Goal: Check status: Check status

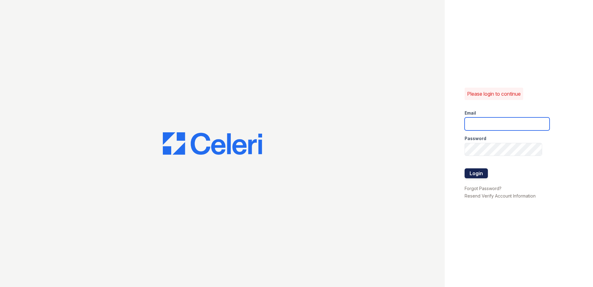
type input "renewwhitemarsh@trinity-pm.com"
click at [466, 171] on button "Login" at bounding box center [476, 173] width 23 height 10
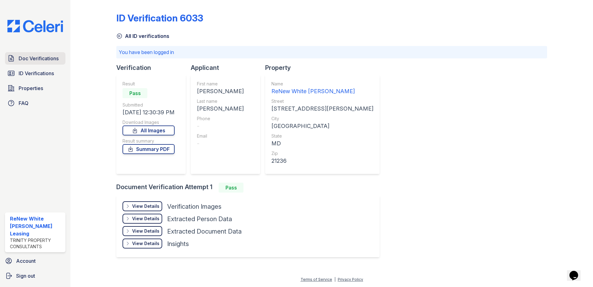
click at [34, 62] on span "Doc Verifications" at bounding box center [39, 58] width 40 height 7
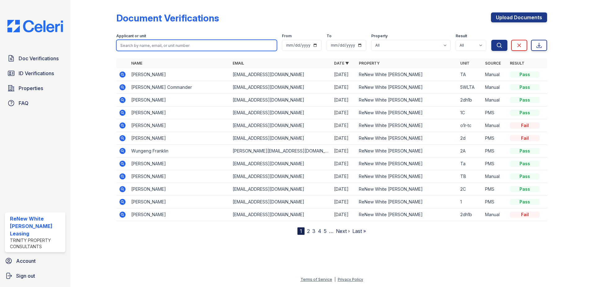
drag, startPoint x: 181, startPoint y: 43, endPoint x: 169, endPoint y: 46, distance: 12.8
click at [181, 43] on input "search" at bounding box center [196, 45] width 161 height 11
type input "taylor"
click at [492, 40] on button "Search" at bounding box center [500, 45] width 16 height 11
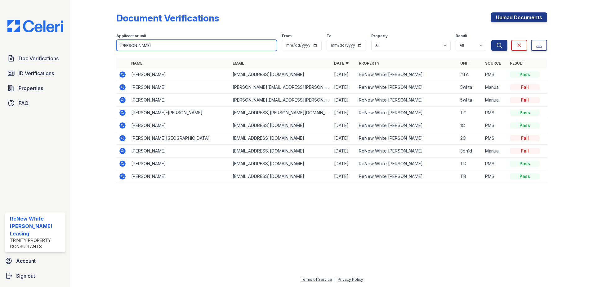
click at [162, 46] on input "taylor" at bounding box center [196, 45] width 161 height 11
type input "t"
type input "beatrice"
click at [492, 40] on button "Search" at bounding box center [500, 45] width 16 height 11
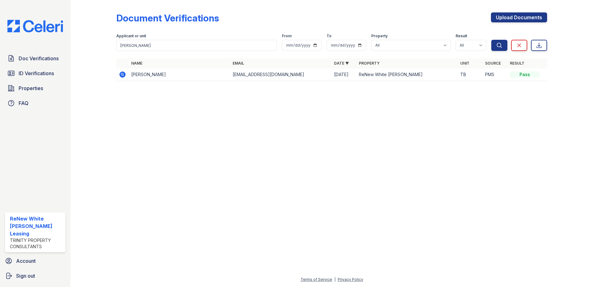
click at [120, 74] on icon at bounding box center [122, 74] width 6 height 6
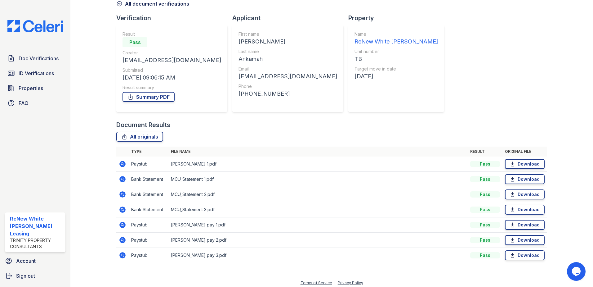
scroll to position [36, 0]
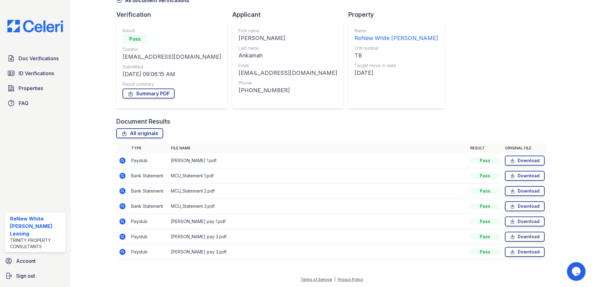
click at [122, 220] on icon at bounding box center [122, 221] width 7 height 7
click at [121, 236] on icon at bounding box center [122, 236] width 6 height 6
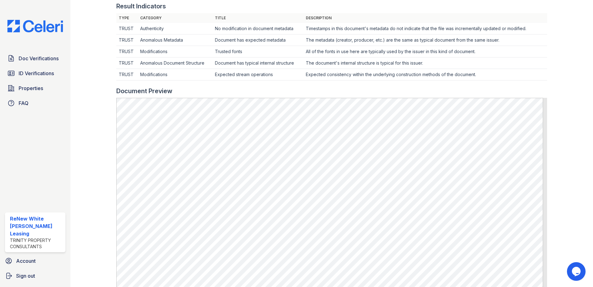
scroll to position [186, 0]
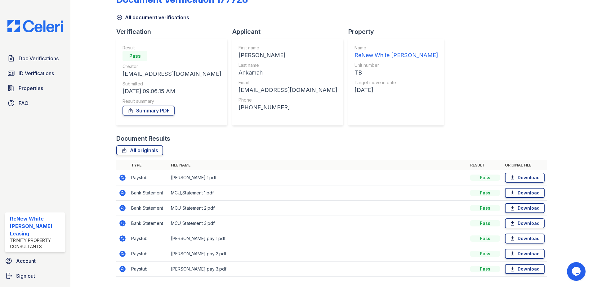
scroll to position [36, 0]
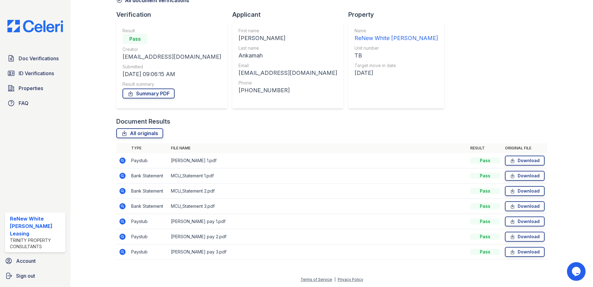
click at [124, 236] on icon at bounding box center [122, 236] width 6 height 6
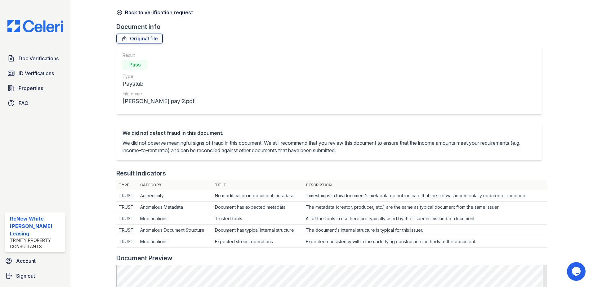
scroll to position [93, 0]
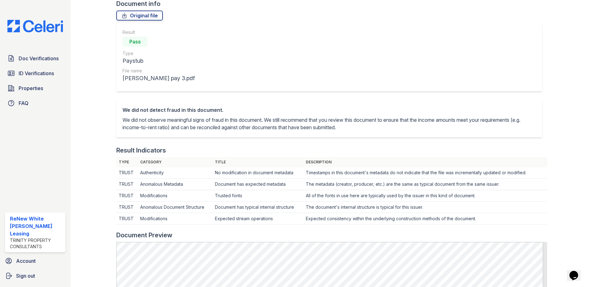
scroll to position [124, 0]
